Goal: Information Seeking & Learning: Learn about a topic

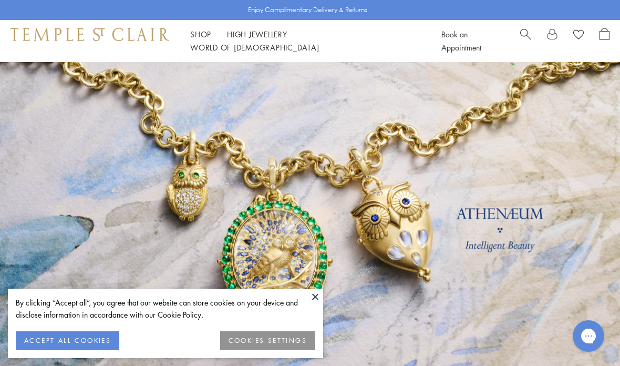
click at [315, 296] on button at bounding box center [315, 296] width 16 height 16
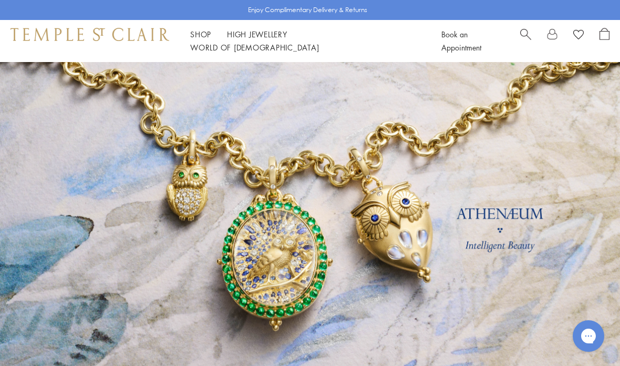
click at [530, 34] on span "Search" at bounding box center [525, 33] width 11 height 11
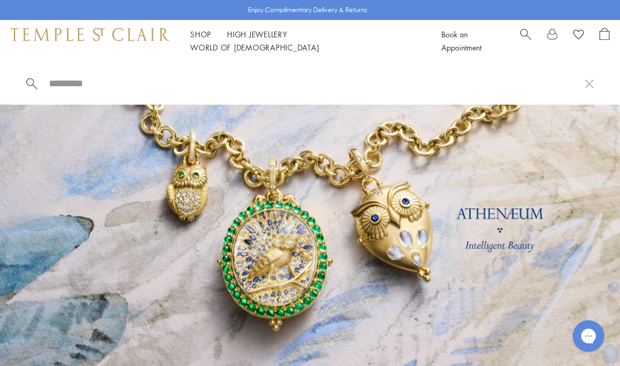
click at [95, 80] on input "search" at bounding box center [316, 83] width 537 height 12
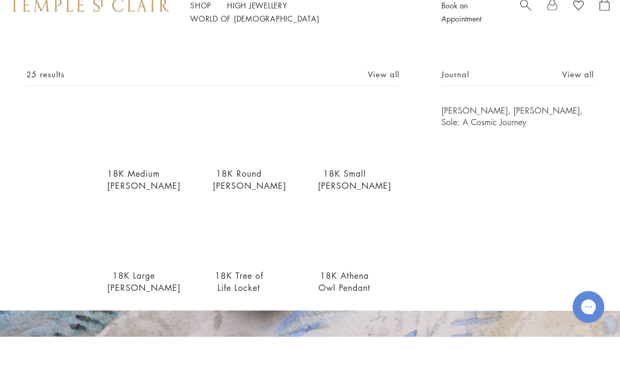
scroll to position [33, 0]
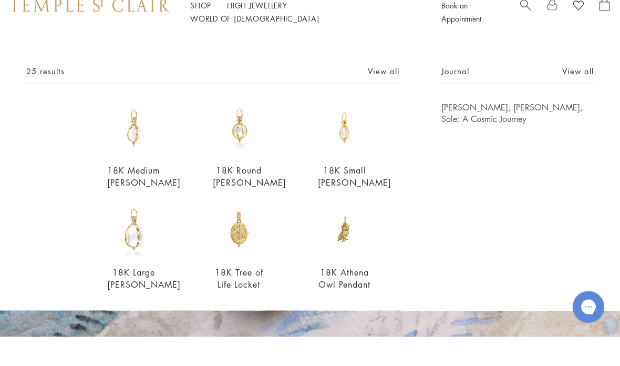
type input "**********"
click at [387, 94] on link "View all" at bounding box center [384, 100] width 32 height 12
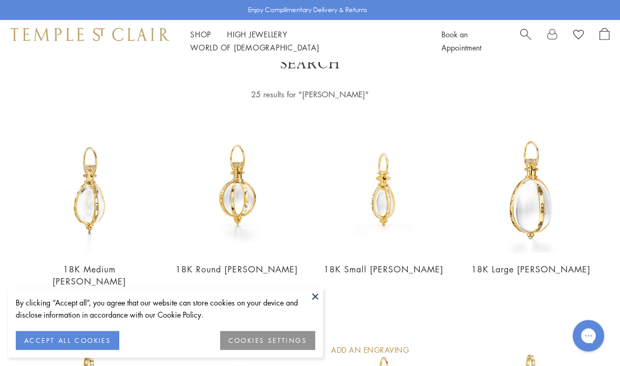
scroll to position [34, 0]
click at [100, 208] on img at bounding box center [89, 190] width 126 height 126
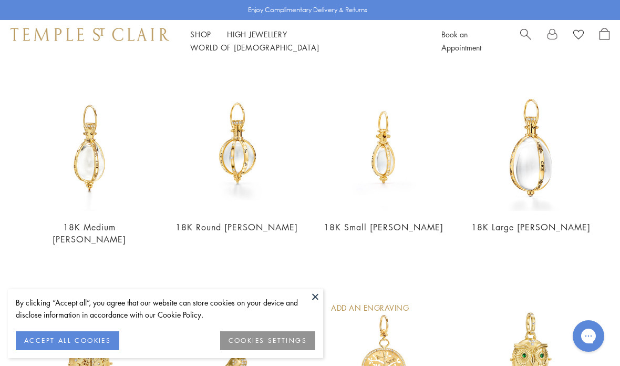
click at [246, 136] on img at bounding box center [236, 148] width 126 height 126
click at [320, 295] on button at bounding box center [315, 296] width 16 height 16
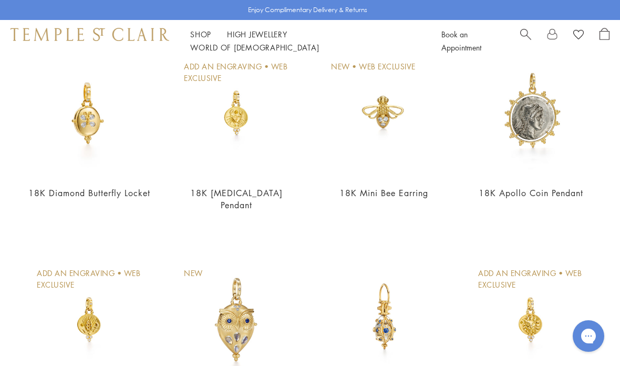
scroll to position [523, 0]
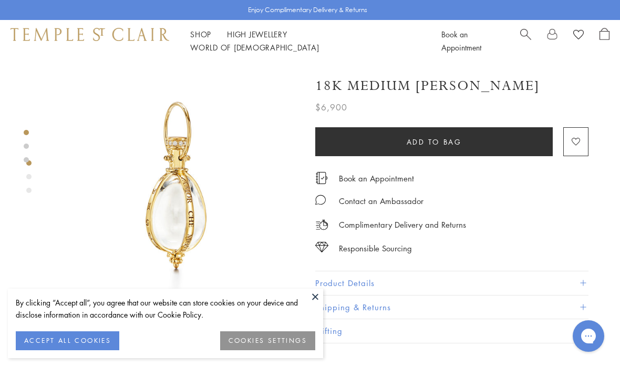
click at [317, 291] on button at bounding box center [315, 296] width 16 height 16
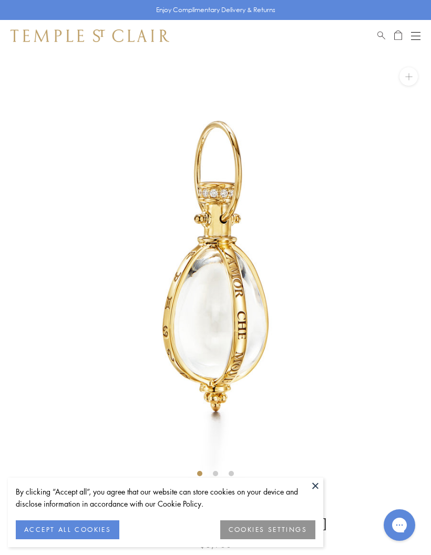
click at [322, 477] on img at bounding box center [215, 266] width 431 height 431
click at [318, 477] on img at bounding box center [215, 266] width 431 height 431
click at [314, 481] on button at bounding box center [315, 486] width 16 height 16
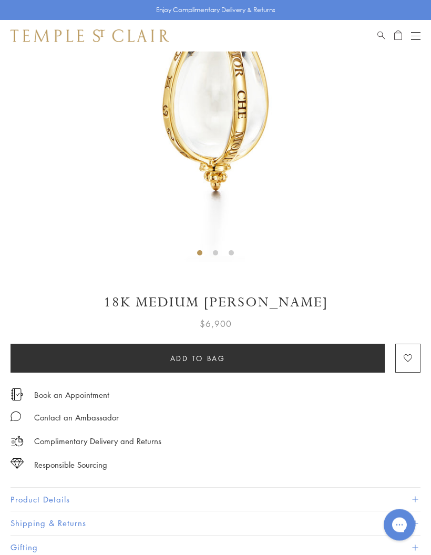
scroll to position [221, 0]
click at [412, 497] on span at bounding box center [415, 500] width 6 height 6
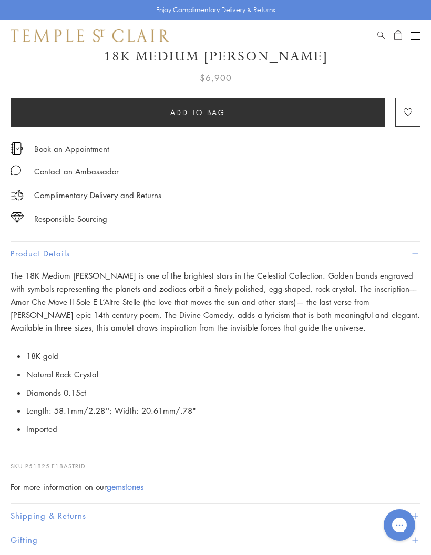
scroll to position [466, 0]
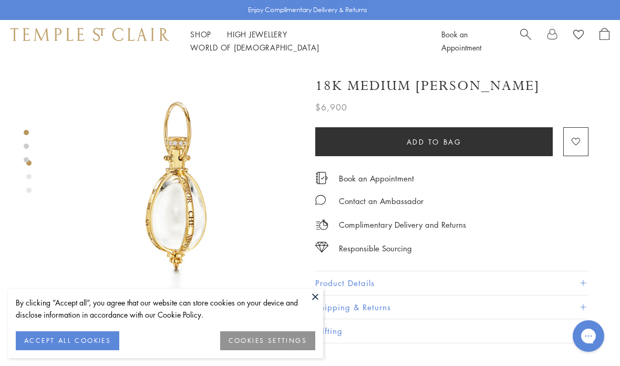
click at [321, 288] on button "Product Details" at bounding box center [451, 283] width 273 height 24
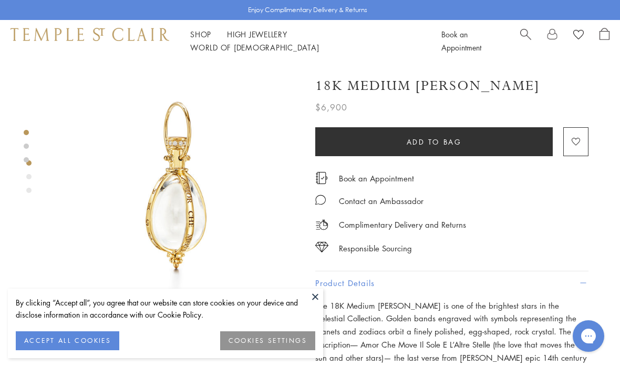
click at [316, 293] on button at bounding box center [315, 296] width 16 height 16
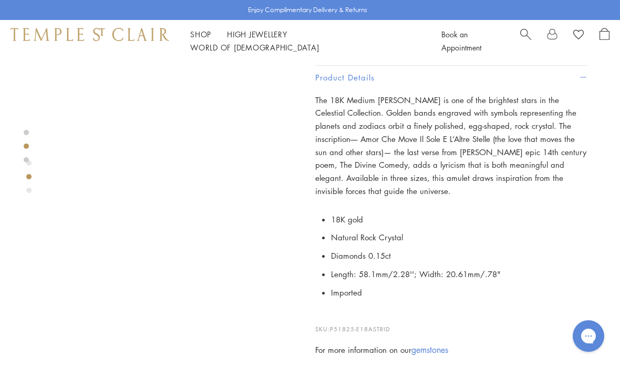
scroll to position [348, 0]
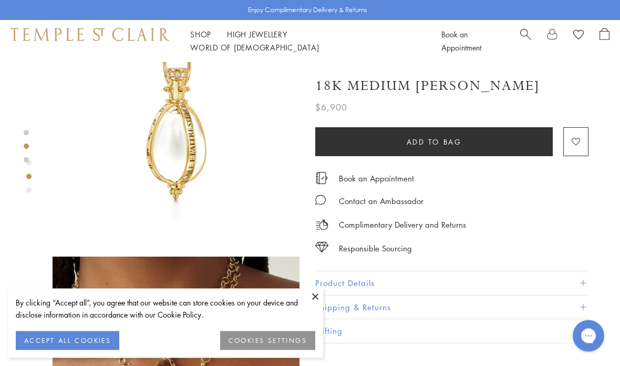
scroll to position [331, 0]
click at [587, 273] on button "Product Details" at bounding box center [451, 283] width 273 height 24
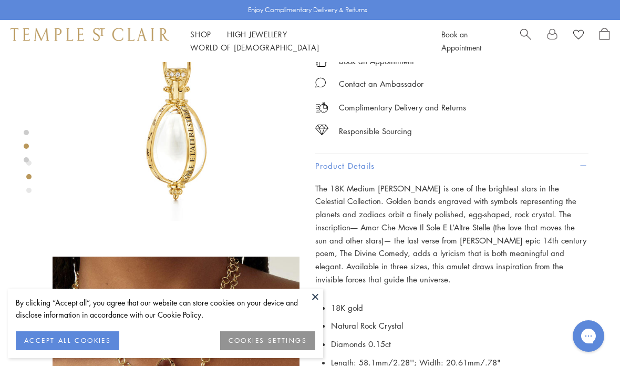
click at [317, 290] on button at bounding box center [315, 296] width 16 height 16
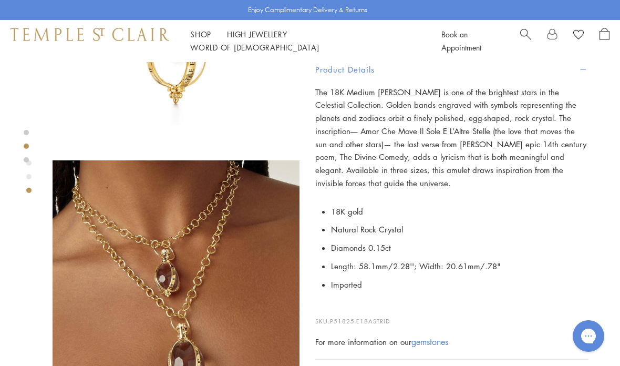
scroll to position [426, 0]
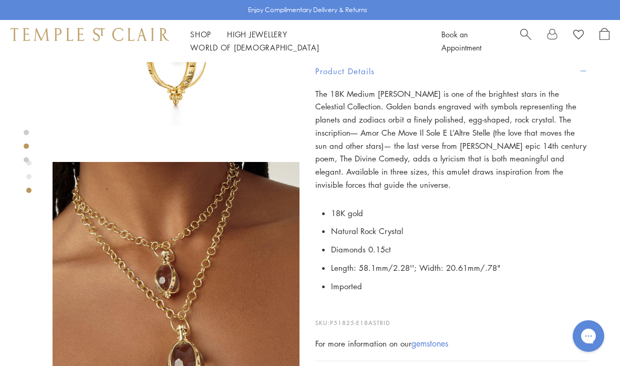
click at [586, 70] on button "Product Details" at bounding box center [451, 71] width 273 height 24
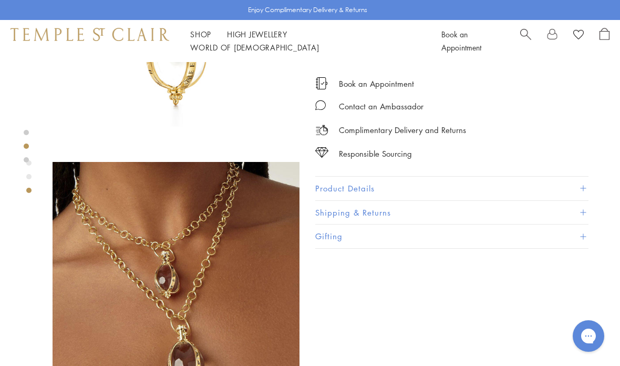
click at [585, 185] on span at bounding box center [583, 188] width 6 height 6
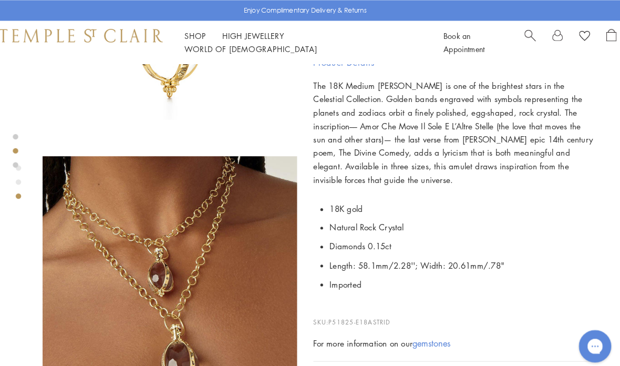
scroll to position [461, 0]
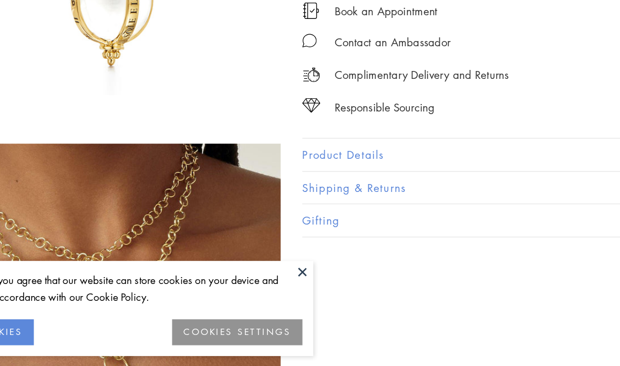
scroll to position [500, 2]
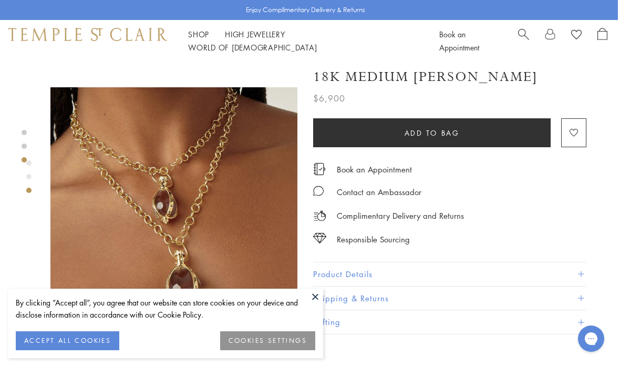
click at [315, 292] on button at bounding box center [315, 296] width 16 height 16
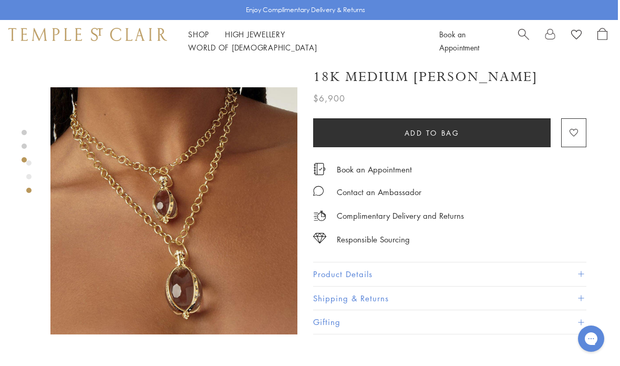
click at [582, 273] on span at bounding box center [581, 274] width 6 height 6
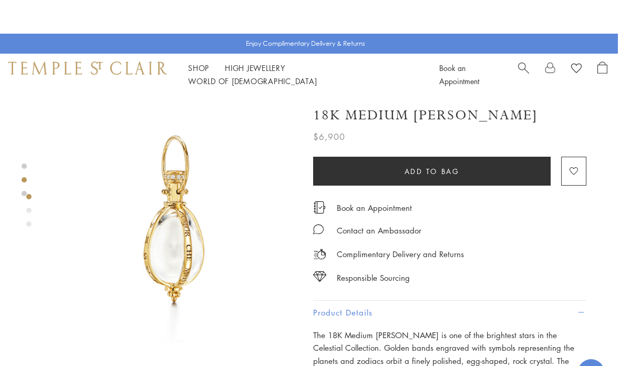
scroll to position [469, 0]
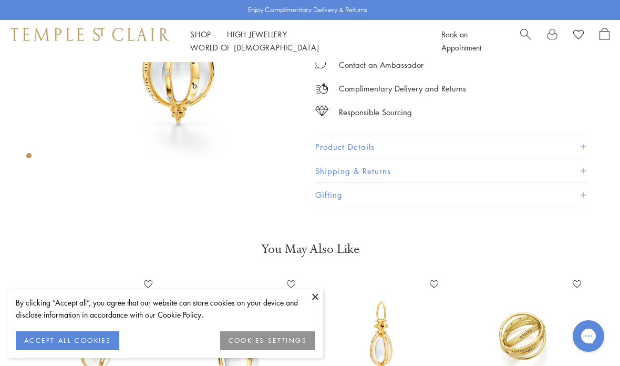
scroll to position [133, 0]
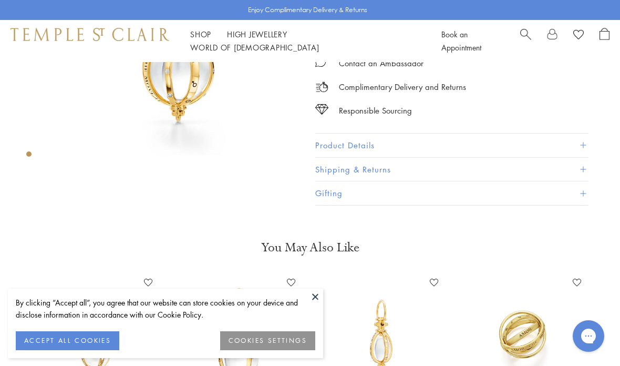
click at [583, 138] on button "Product Details" at bounding box center [451, 145] width 273 height 24
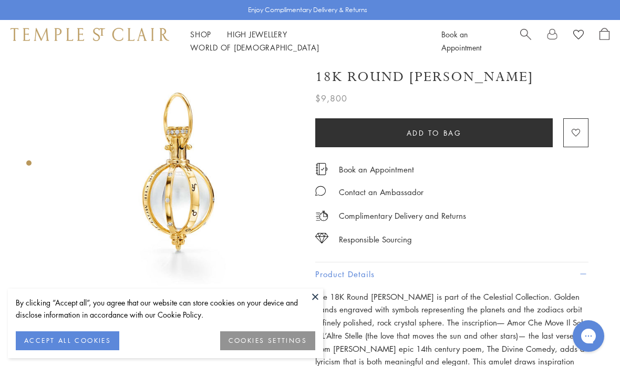
scroll to position [0, 0]
